Goal: Transaction & Acquisition: Purchase product/service

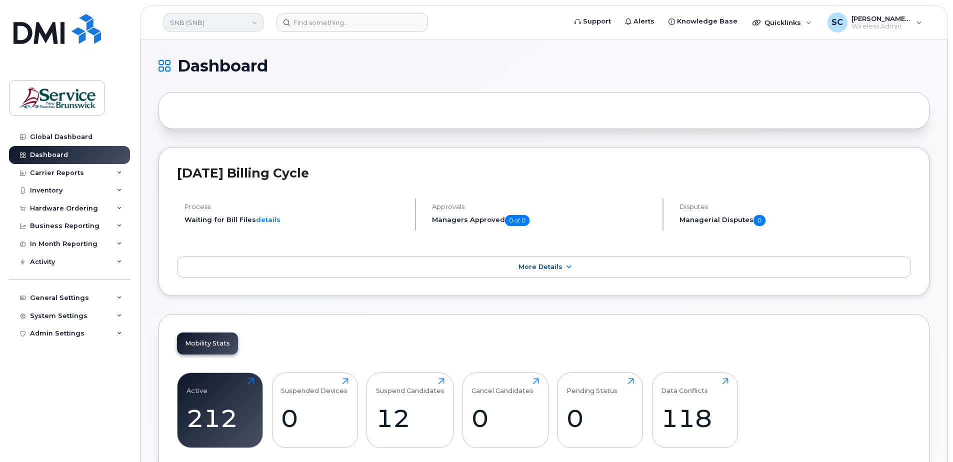
click at [225, 18] on link "SNB (SNB)" at bounding box center [214, 23] width 100 height 18
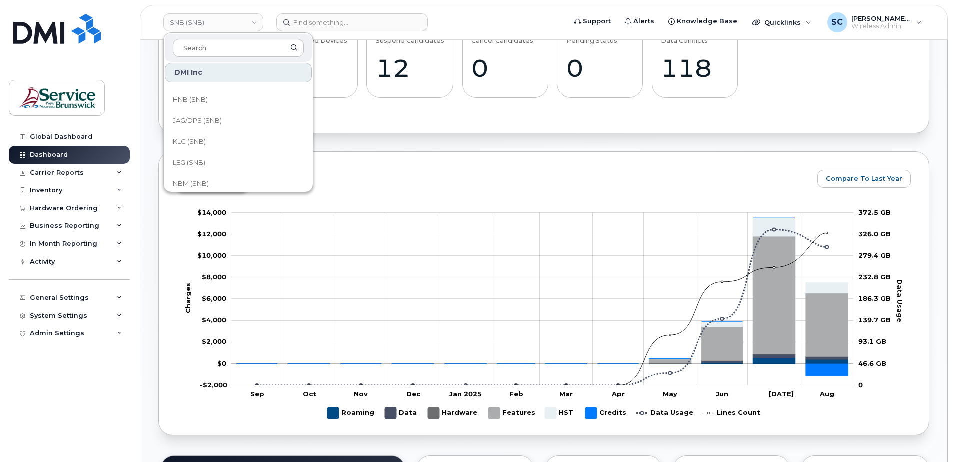
scroll to position [254, 0]
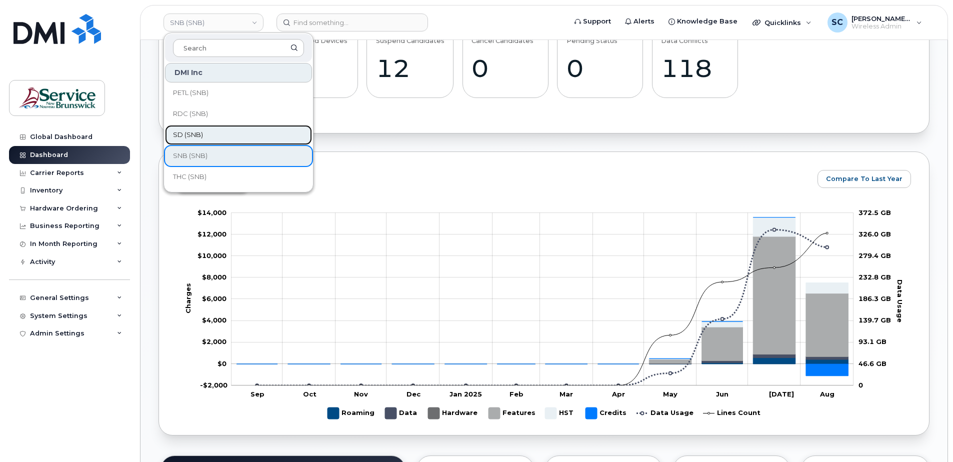
click at [194, 141] on link "SD (SNB)" at bounding box center [238, 135] width 147 height 20
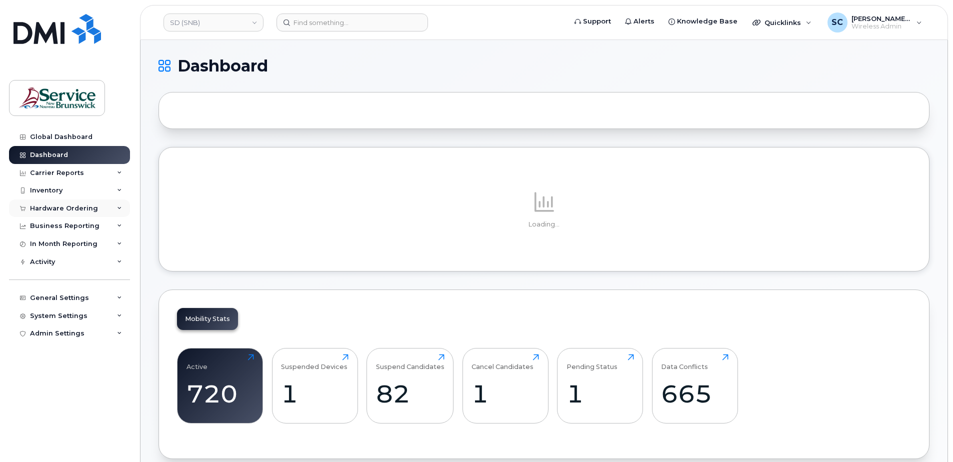
click at [83, 205] on div "Hardware Ordering" at bounding box center [64, 209] width 68 height 8
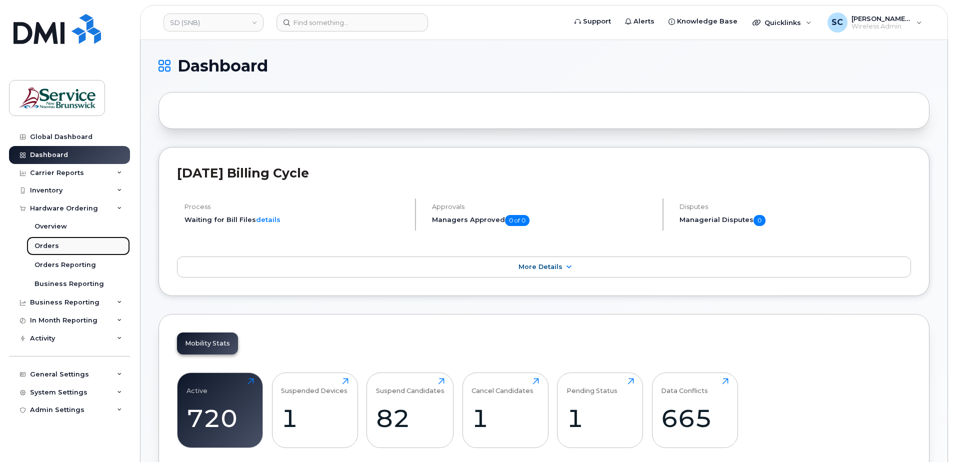
click at [61, 247] on link "Orders" at bounding box center [79, 246] width 104 height 19
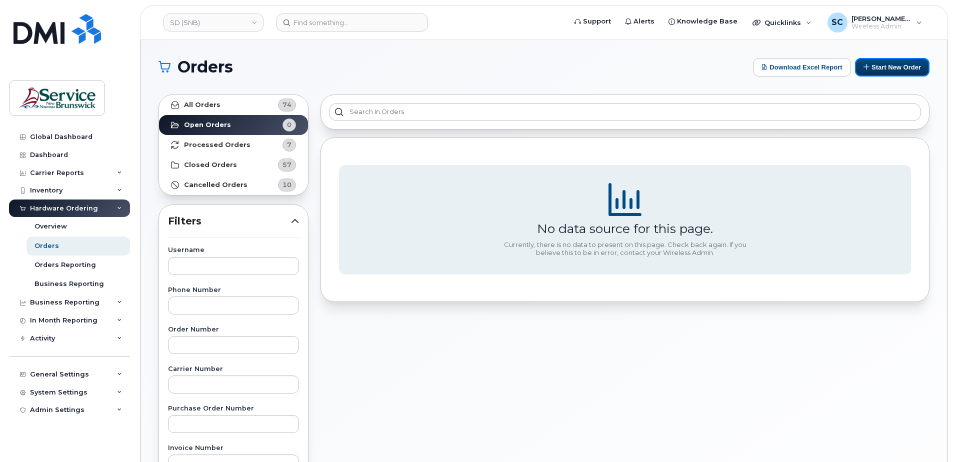
drag, startPoint x: 884, startPoint y: 69, endPoint x: 835, endPoint y: 98, distance: 56.5
click at [884, 69] on button "Start New Order" at bounding box center [892, 67] width 75 height 19
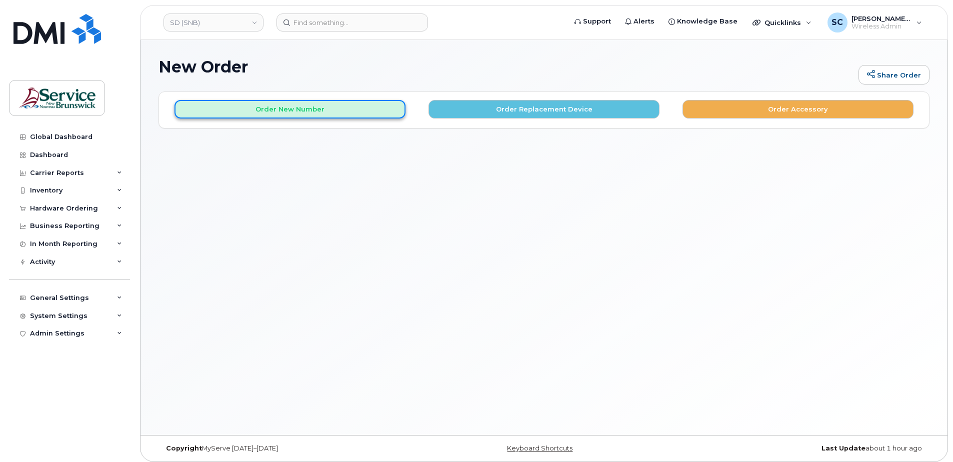
click at [302, 111] on button "Order New Number" at bounding box center [290, 109] width 231 height 19
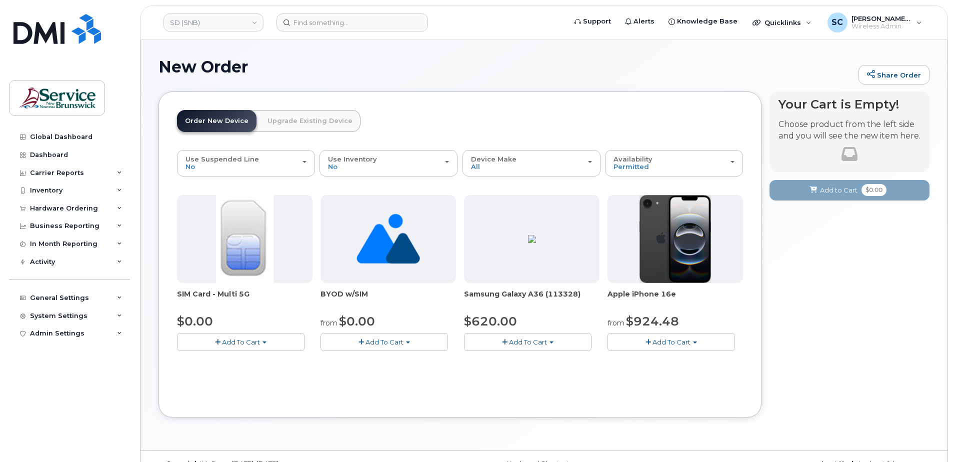
click at [676, 343] on span "Add To Cart" at bounding box center [672, 342] width 38 height 8
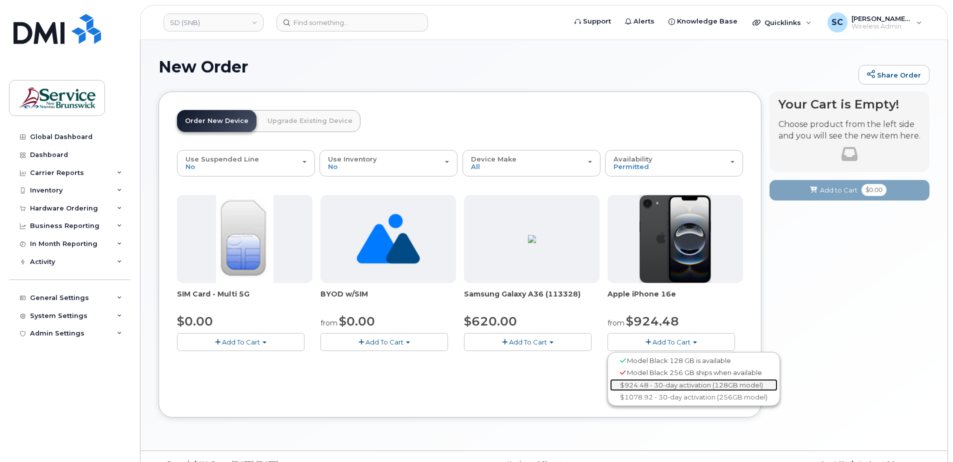
click at [683, 386] on link "$924.48 - 30-day activation (128GB model)" at bounding box center [694, 385] width 168 height 13
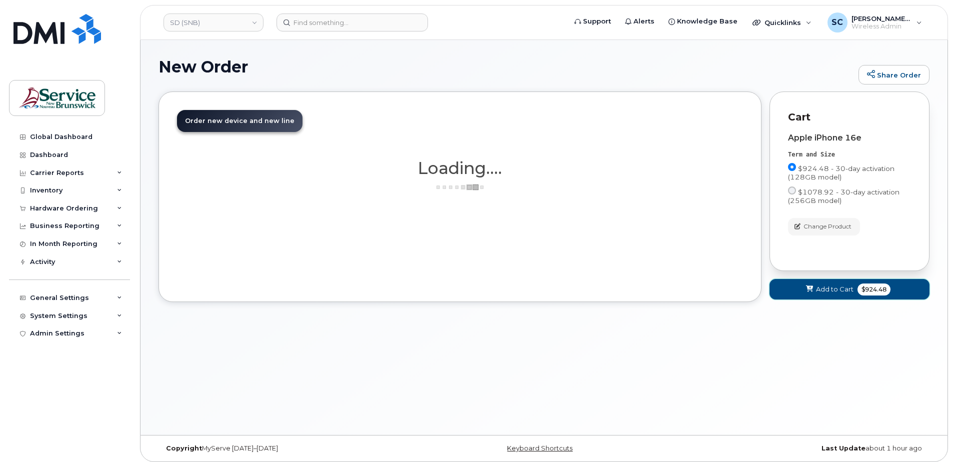
click at [820, 290] on span "Add to Cart" at bounding box center [835, 290] width 38 height 10
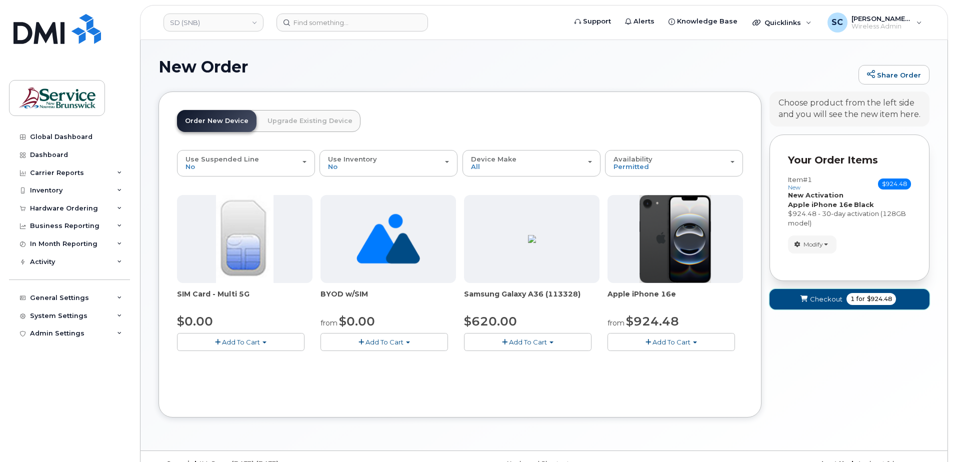
click at [794, 295] on button "Checkout 1 for $924.48" at bounding box center [850, 299] width 160 height 21
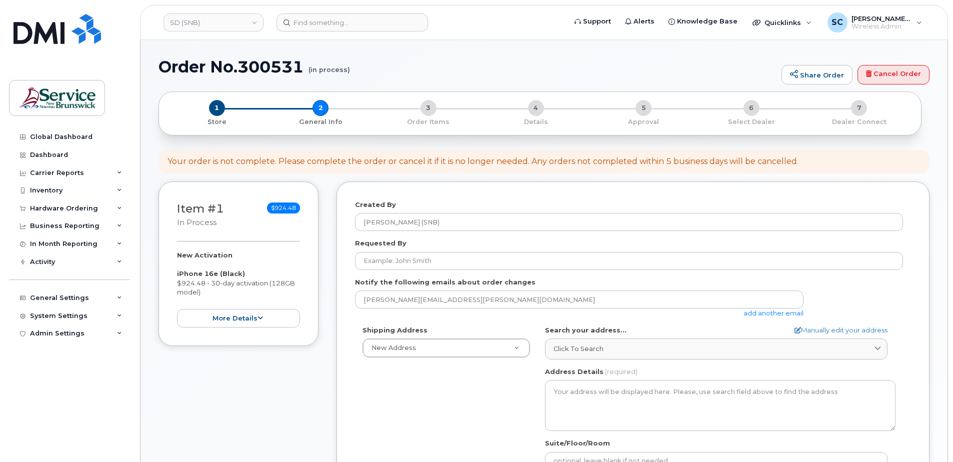
select select
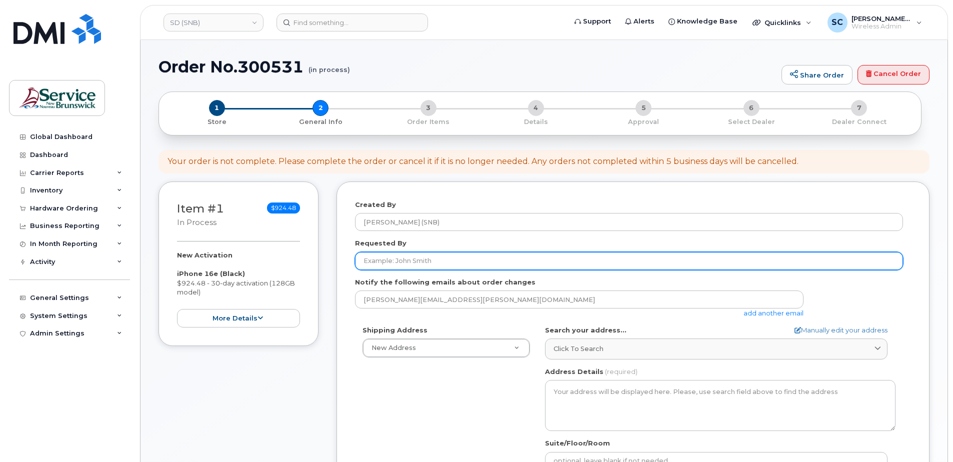
click at [443, 268] on input "Requested By" at bounding box center [629, 261] width 548 height 18
paste input "[PERSON_NAME][EMAIL_ADDRESS][PERSON_NAME][DOMAIN_NAME]"
type input "[PERSON_NAME][EMAIL_ADDRESS][PERSON_NAME][DOMAIN_NAME]"
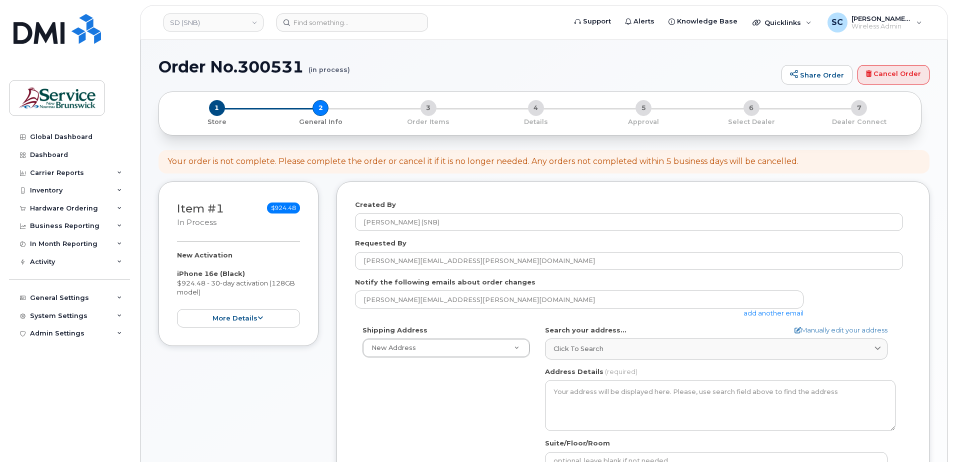
click at [404, 403] on div "Shipping Address New Address New Address ASD-E Main Office ASD-N Bathurst Educa…" at bounding box center [629, 441] width 548 height 230
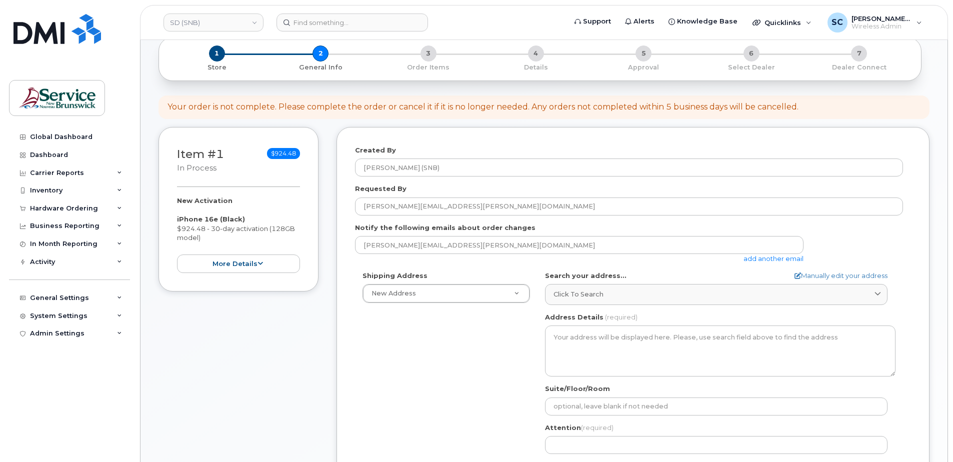
scroll to position [100, 0]
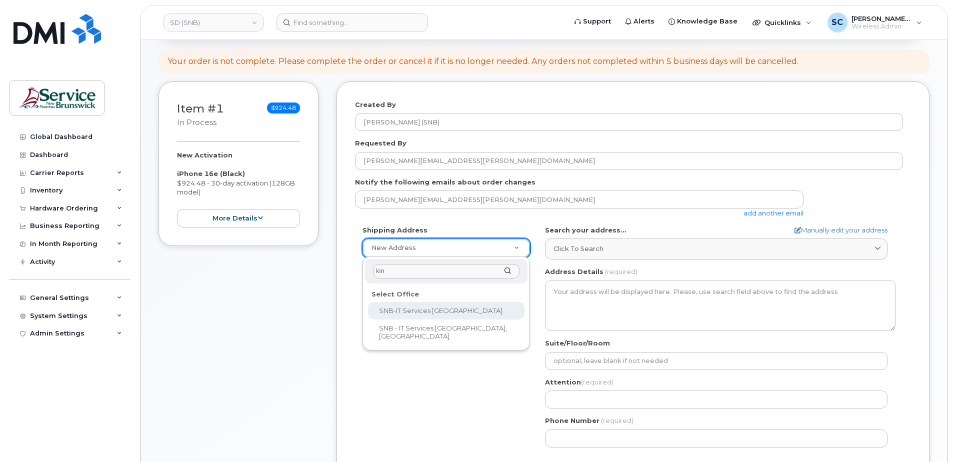
type input "kin"
select select
type textarea "15 King Sq N Saint John New Brunswick E2L 1E6"
type input "[PERSON_NAME]"
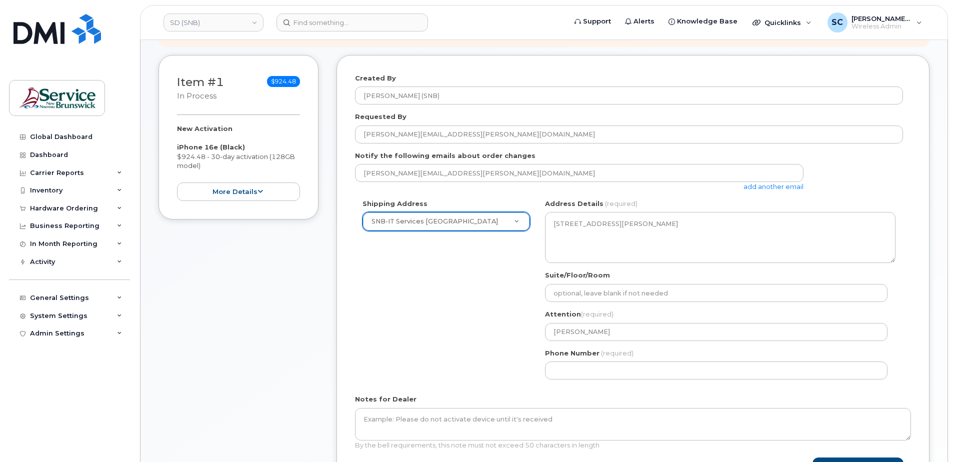
scroll to position [150, 0]
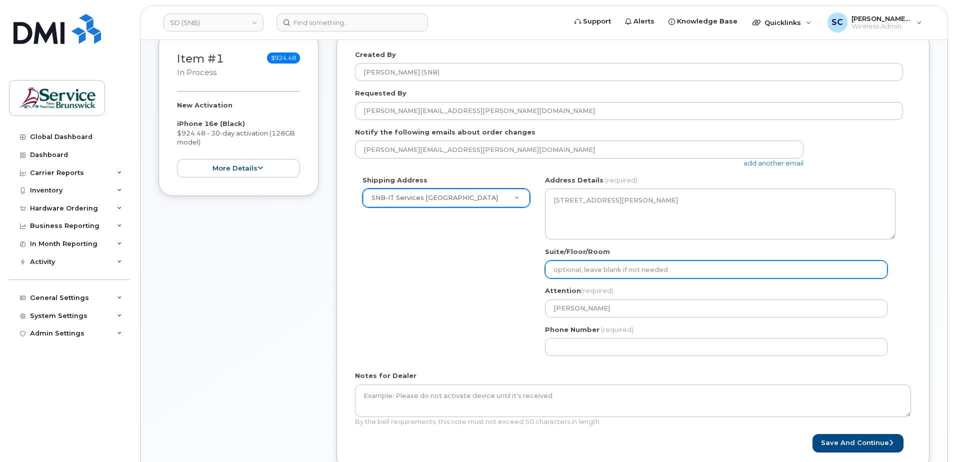
click at [580, 273] on input "Suite/Floor/Room" at bounding box center [716, 270] width 343 height 18
paste input "WO0000000487846"
select select
type input "WO0000000487846"
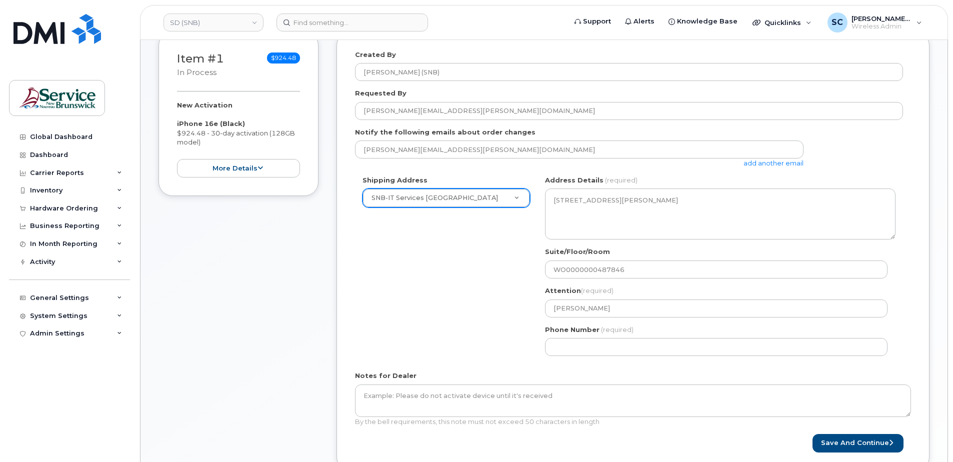
click at [471, 342] on div "Shipping Address SNB-IT Services King's Square New Address ASD-E Main Office AS…" at bounding box center [629, 270] width 548 height 188
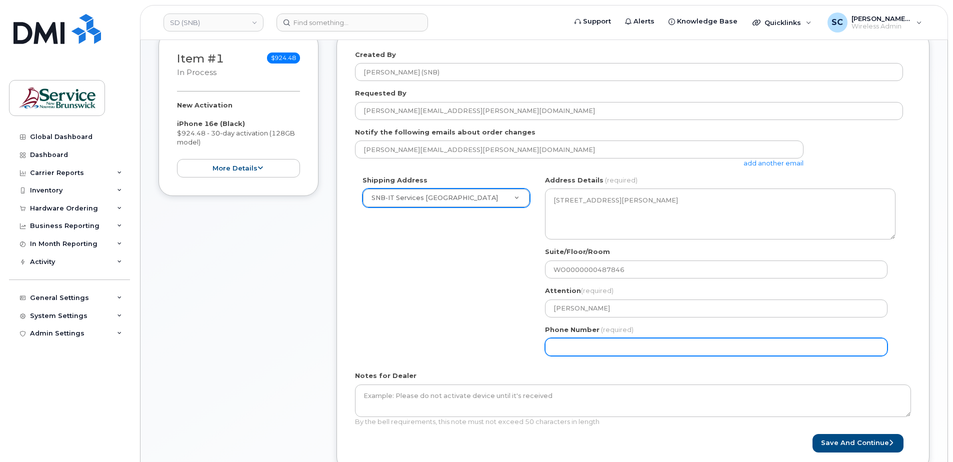
click at [583, 340] on input "Phone Number" at bounding box center [716, 347] width 343 height 18
type input "1234567890"
select select
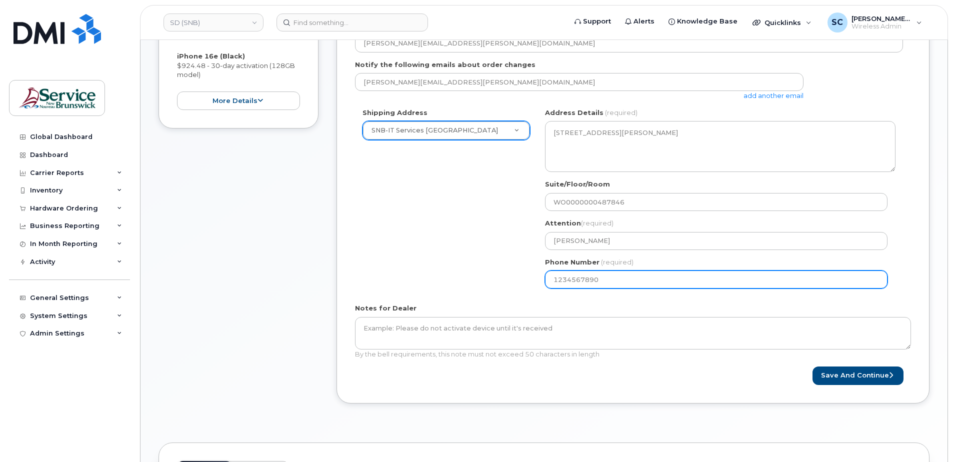
scroll to position [200, 0]
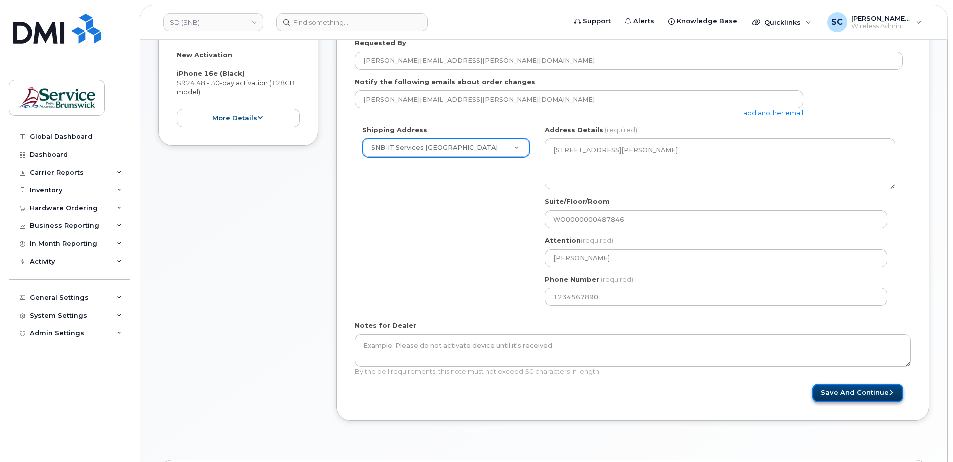
click at [872, 396] on button "Save and Continue" at bounding box center [858, 393] width 91 height 19
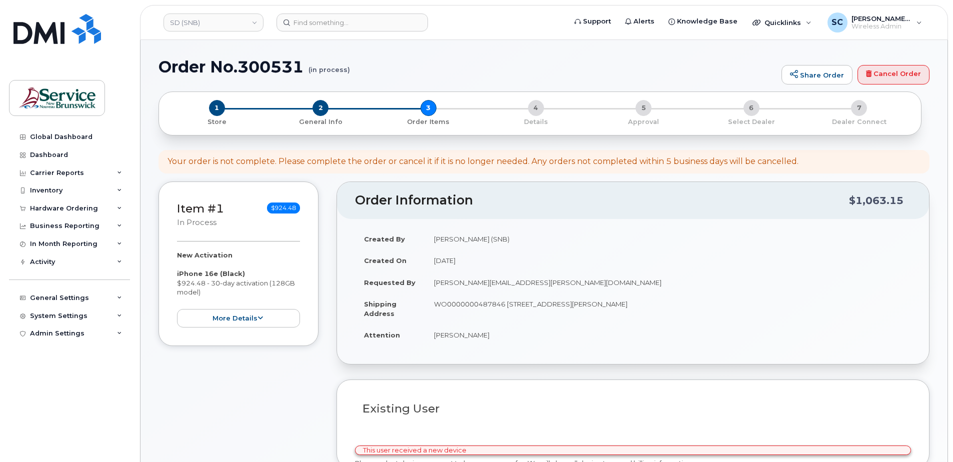
select select
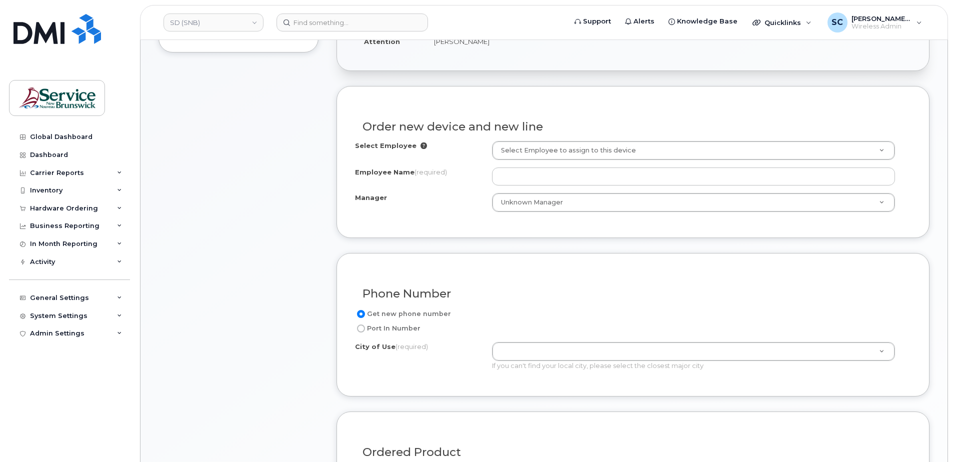
scroll to position [300, 0]
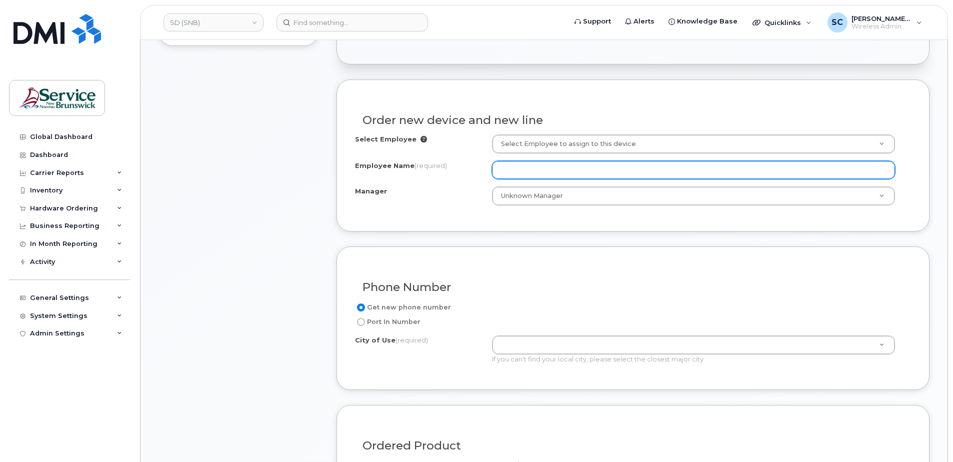
click at [518, 172] on input "Employee Name (required)" at bounding box center [693, 170] width 403 height 18
paste input "[PERSON_NAME]"
type input "[PERSON_NAME]"
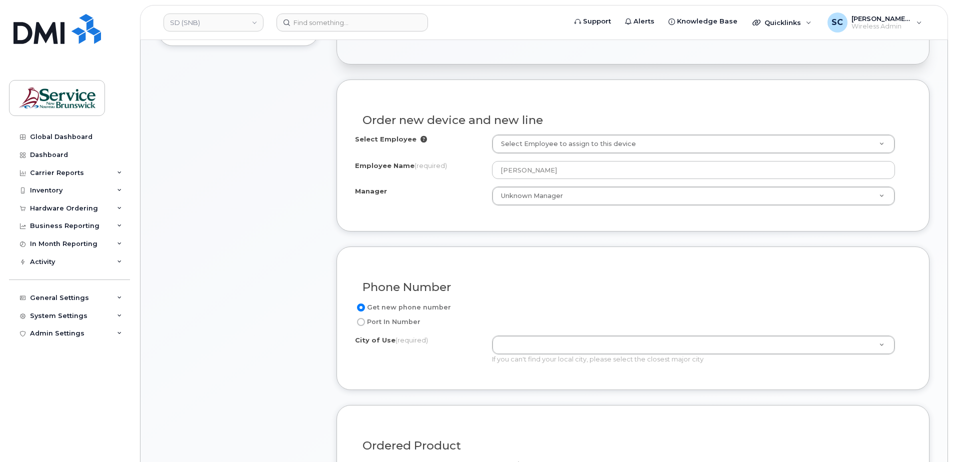
click at [490, 235] on form "Existing User Additional cost to upgrading the device Selected device is Eligib…" at bounding box center [633, 400] width 593 height 641
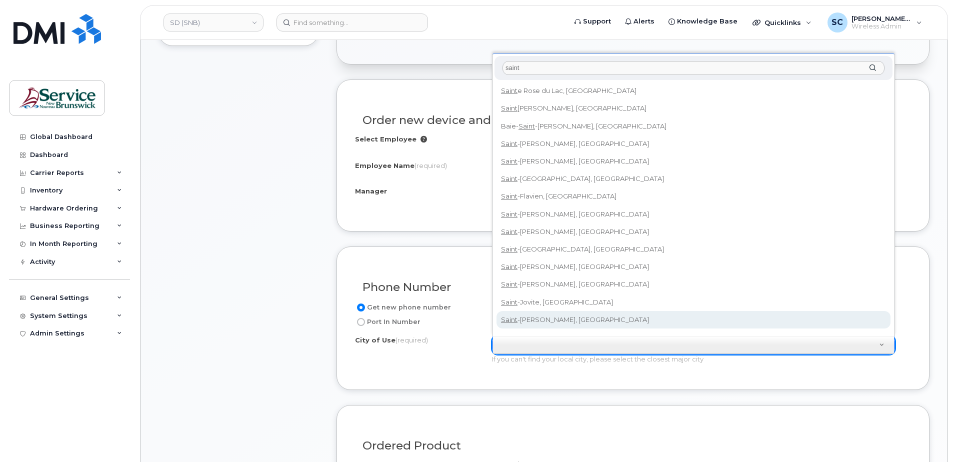
scroll to position [9, 0]
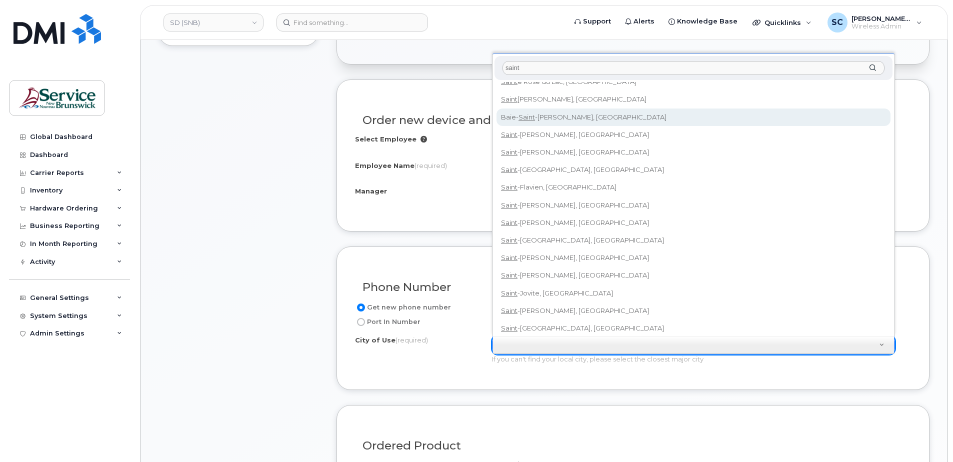
type input "saint"
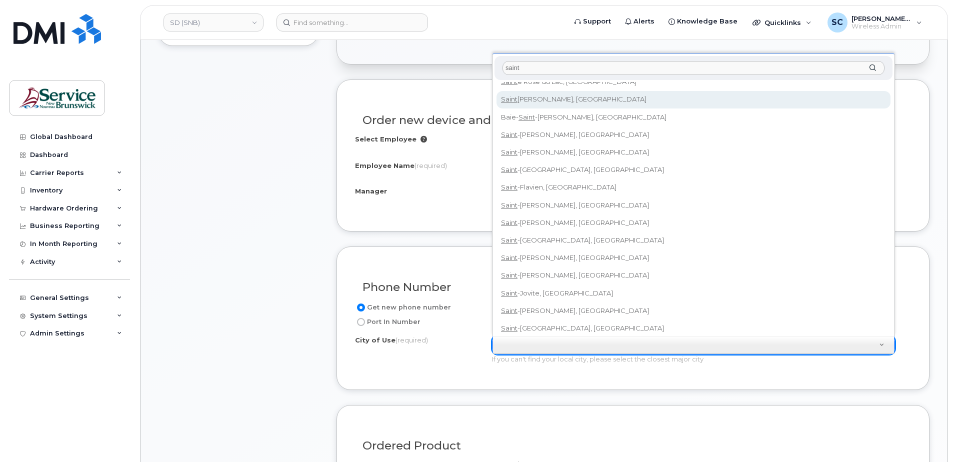
type input "2008"
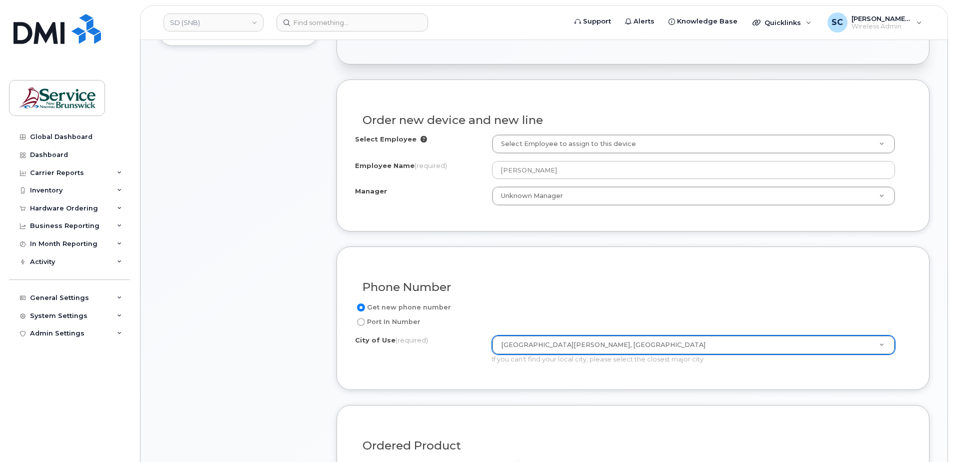
click at [477, 269] on div "Phone Number" at bounding box center [633, 283] width 556 height 37
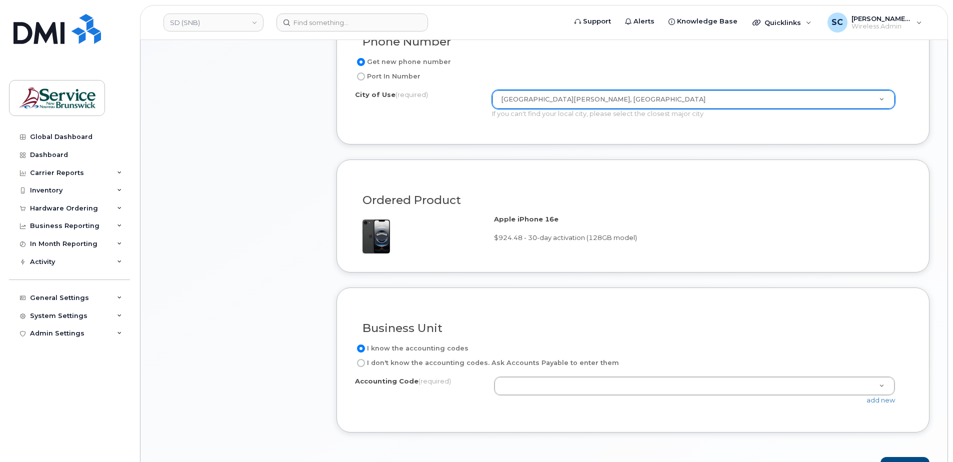
scroll to position [550, 0]
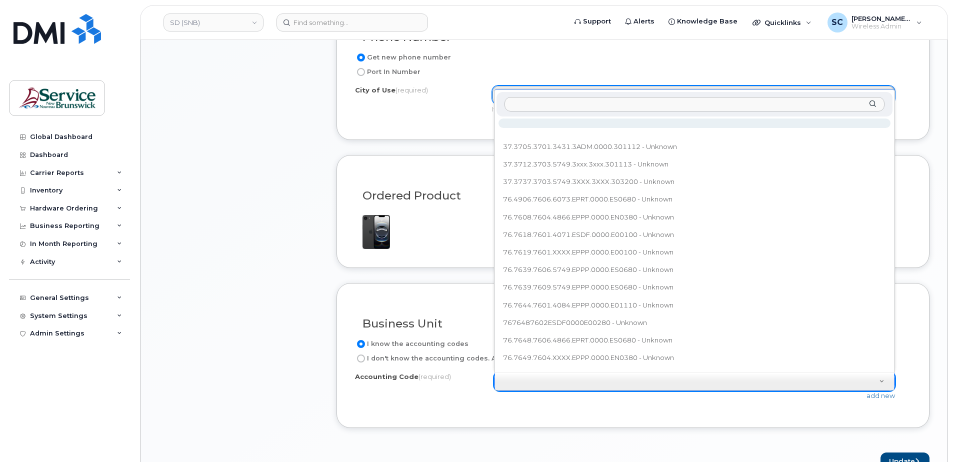
type input "76.7649.7606.4866.EPRT.0000.ES0680"
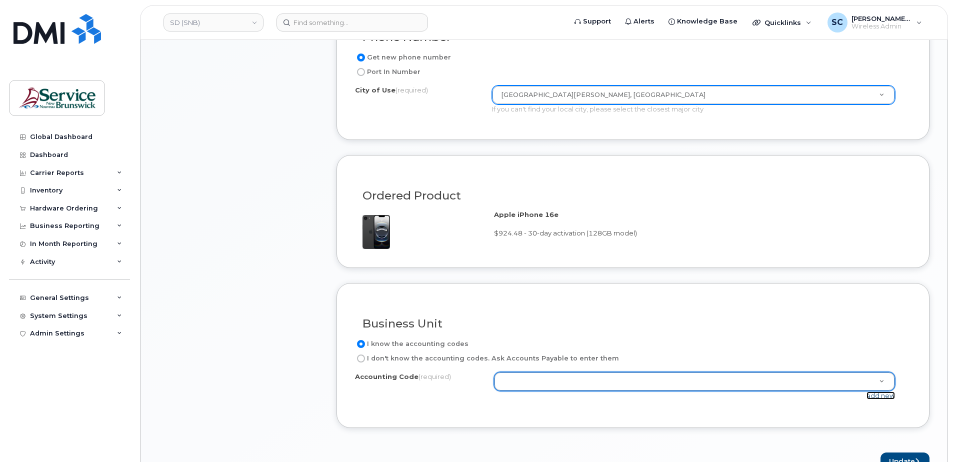
click at [878, 396] on link "add new" at bounding box center [881, 396] width 29 height 8
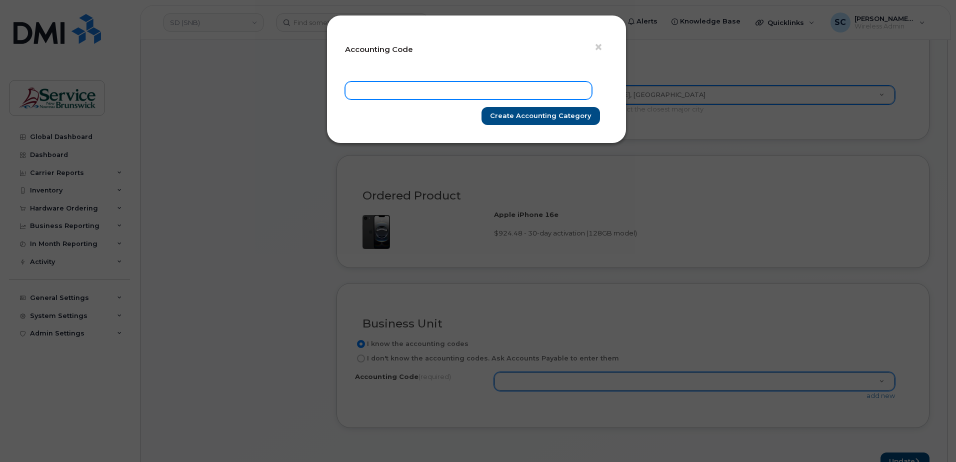
click at [517, 94] on input "text" at bounding box center [468, 91] width 247 height 18
paste input "76.7649.7606.4866.EPRT.0000.ES0680"
type input "76.7649.7606.4866.EPRT.0000.ES0680"
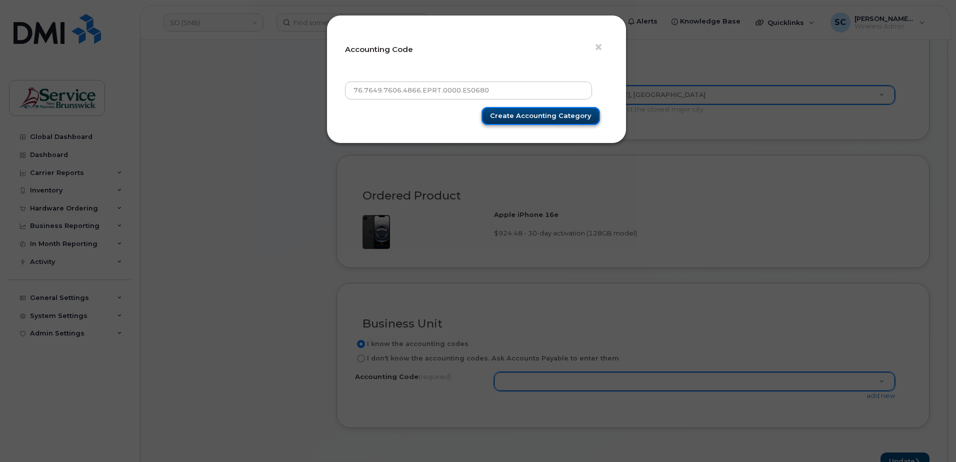
click at [540, 112] on input "Create Accounting category" at bounding box center [541, 116] width 119 height 19
type input "Create Accounting category"
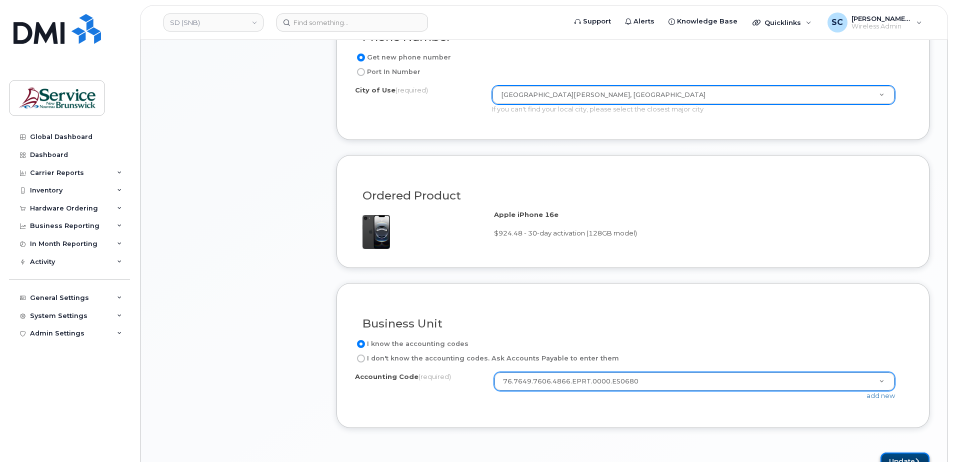
click at [897, 457] on button "Update" at bounding box center [905, 462] width 49 height 19
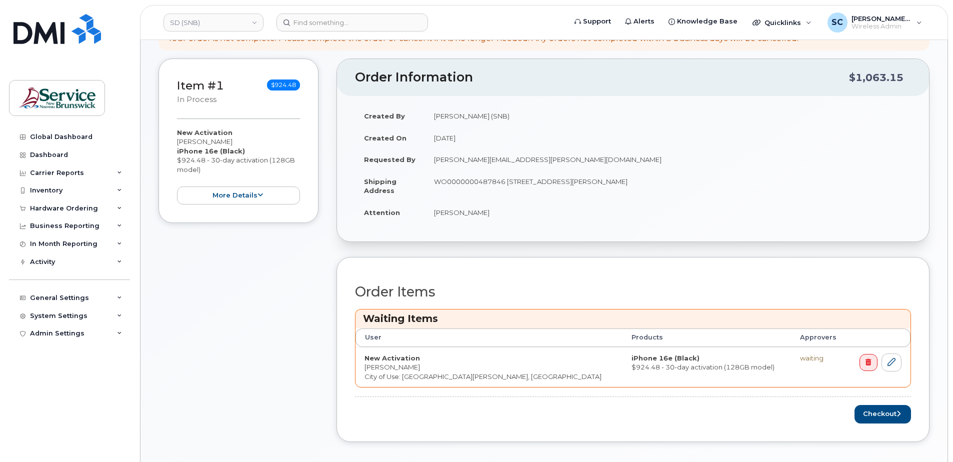
scroll to position [150, 0]
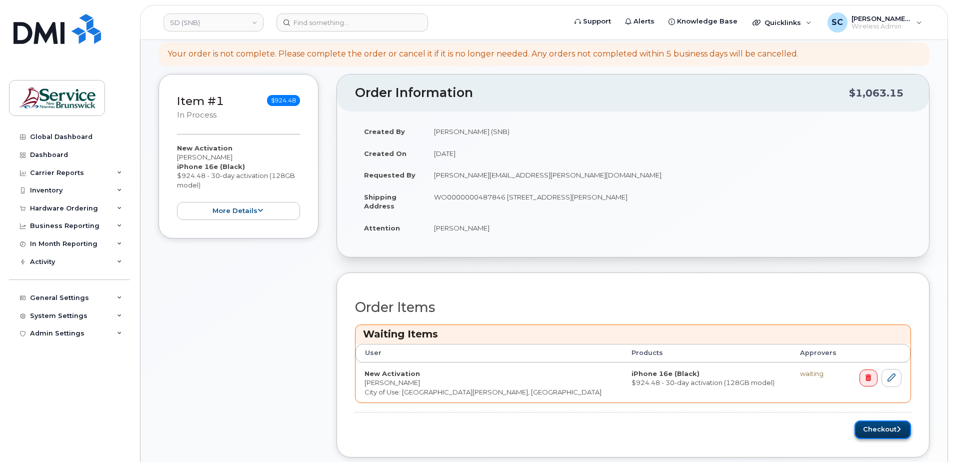
click at [873, 428] on button "Checkout" at bounding box center [883, 430] width 57 height 19
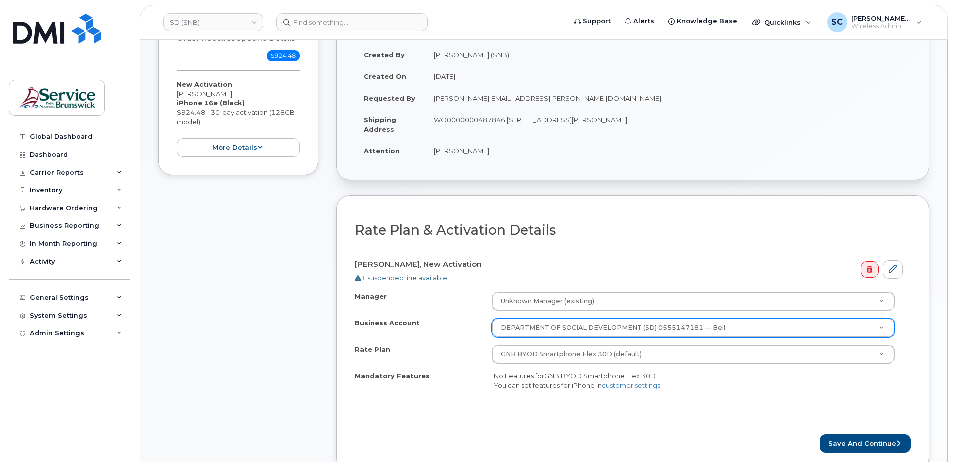
scroll to position [200, 0]
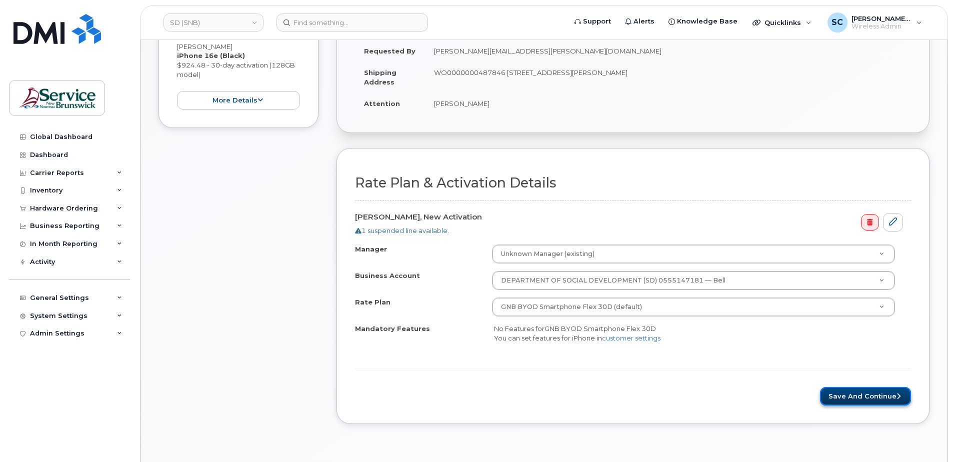
click at [853, 396] on button "Save and Continue" at bounding box center [865, 396] width 91 height 19
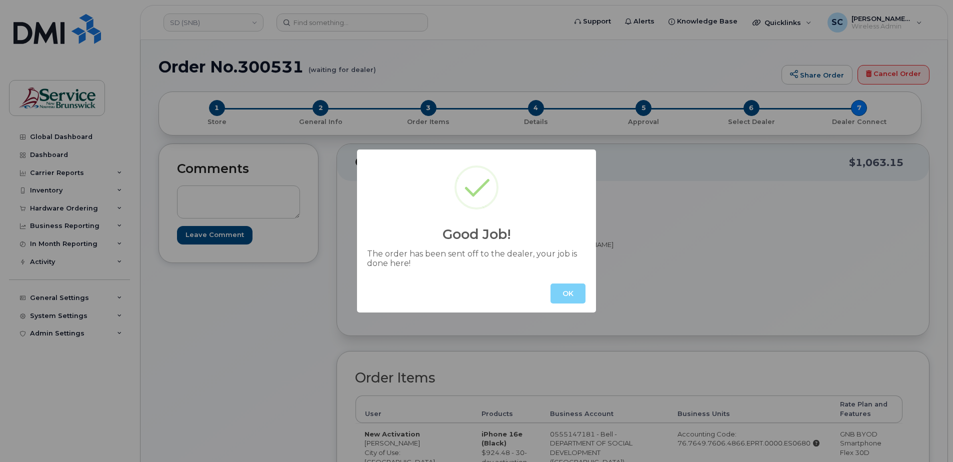
click at [576, 292] on button "OK" at bounding box center [568, 294] width 35 height 20
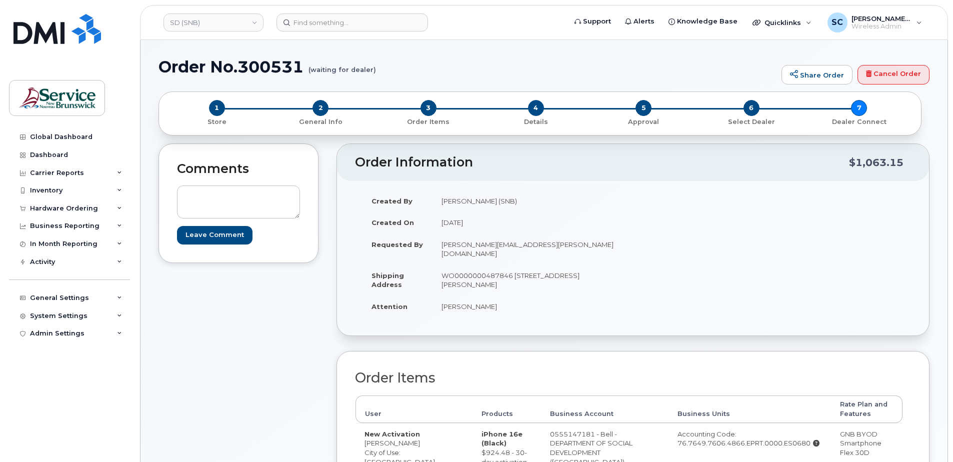
click at [269, 67] on h1 "Order No.300531 (waiting for dealer)" at bounding box center [468, 67] width 618 height 18
copy h1 "300531"
